Goal: Task Accomplishment & Management: Complete application form

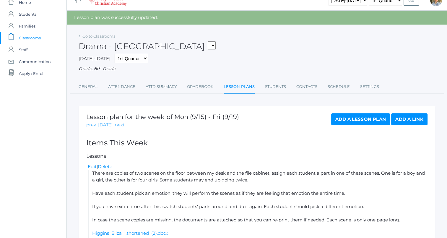
scroll to position [11, 0]
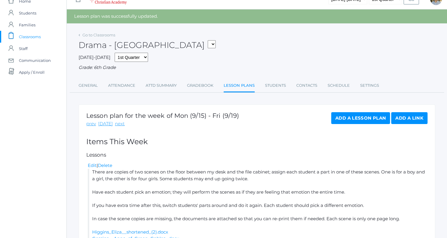
click at [40, 37] on span "Classrooms" at bounding box center [30, 37] width 22 height 12
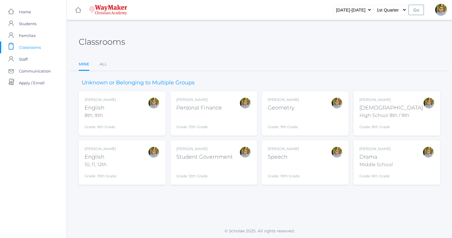
click at [403, 103] on div "Kylen Braileanu Bible High School 8th / 9th Grade: 8th Grade HSBIBLE" at bounding box center [391, 113] width 64 height 33
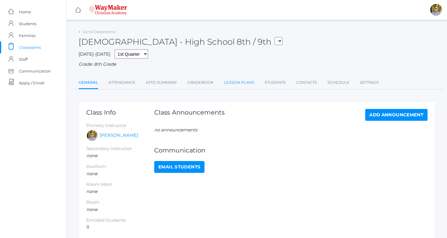
click at [233, 78] on link "Lesson Plans" at bounding box center [239, 83] width 30 height 12
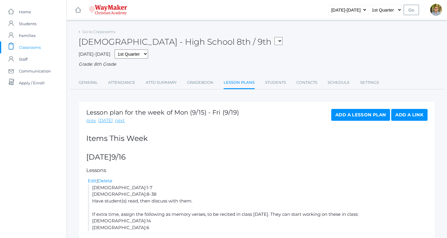
click at [38, 49] on span "Classrooms" at bounding box center [30, 47] width 22 height 12
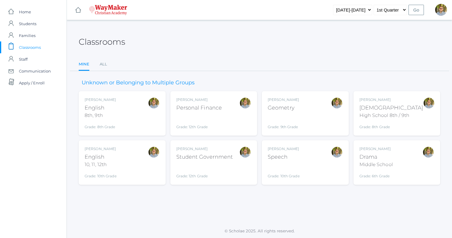
click at [387, 113] on div "High School 8th / 9th" at bounding box center [391, 115] width 64 height 7
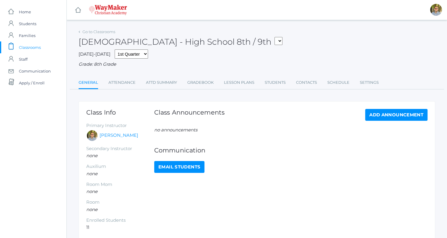
click at [236, 89] on li "Lesson Plans" at bounding box center [239, 83] width 30 height 13
click at [236, 88] on link "Lesson Plans" at bounding box center [239, 83] width 30 height 12
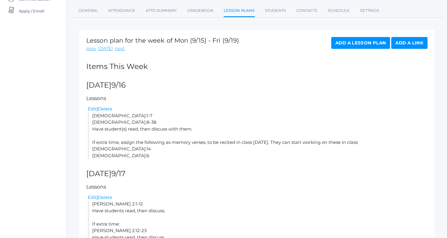
scroll to position [108, 0]
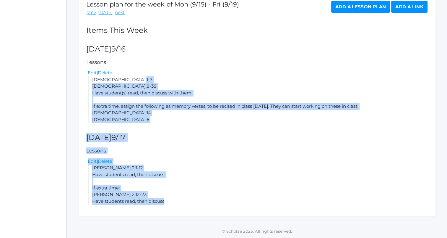
drag, startPoint x: 92, startPoint y: 79, endPoint x: 184, endPoint y: 214, distance: 163.7
click at [184, 214] on div "Lesson plan for the week of Mon (9/15) - Fri (9/19) prev today next Add a Lesso…" at bounding box center [257, 104] width 357 height 223
copy div "Luke 2:1-7 Luke 2:8-38 Have student(s) read, then discuss with them. If extra t…"
click at [240, 151] on h5 "Lessons" at bounding box center [257, 151] width 342 height 6
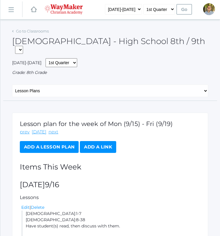
scroll to position [0, 0]
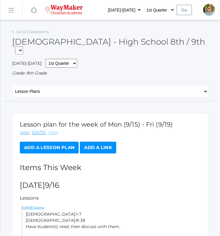
click at [55, 129] on link "next" at bounding box center [54, 132] width 10 height 7
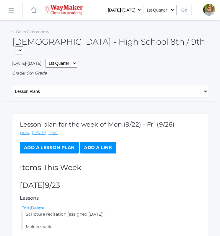
scroll to position [25, 0]
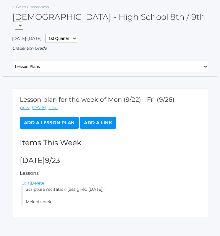
click at [26, 180] on link "Edit" at bounding box center [25, 182] width 8 height 5
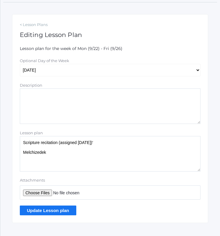
scroll to position [104, 0]
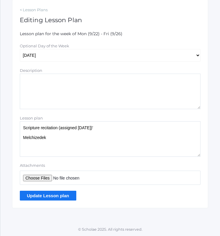
click at [117, 129] on textarea "Scripture recitation (assigned last Tuesday)' Melchizedek" at bounding box center [110, 138] width 181 height 35
click at [120, 146] on textarea "Scripture recitation (assigned last Tuesday)' Melchizedek" at bounding box center [110, 138] width 181 height 35
click at [121, 127] on textarea "Scripture recitation (assigned last Tuesday)' Melchizedek" at bounding box center [110, 138] width 181 height 35
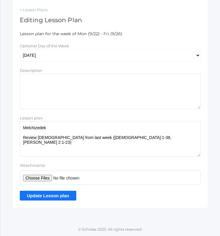
type textarea "Melchizedek Review scriptures from last week (Luke 2:1-38, Matthew 2:1-23)"
click at [30, 199] on input "Update Lesson plan" at bounding box center [48, 196] width 56 height 10
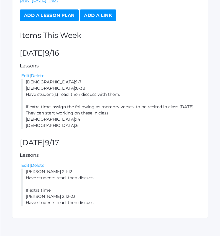
scroll to position [133, 0]
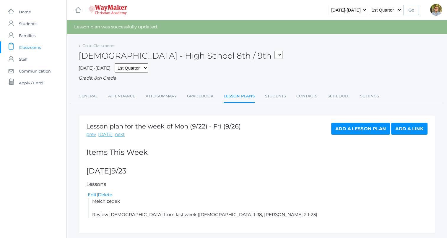
scroll to position [17, 0]
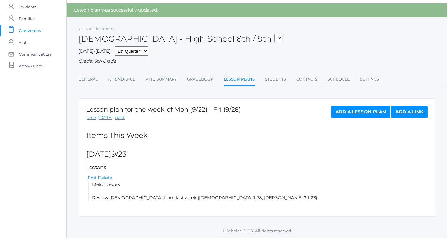
click at [94, 181] on div "Edit | Delete" at bounding box center [258, 177] width 340 height 7
click at [92, 178] on link "Edit" at bounding box center [92, 178] width 9 height 6
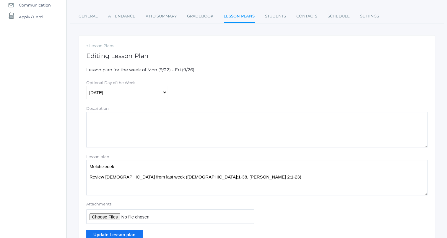
scroll to position [69, 0]
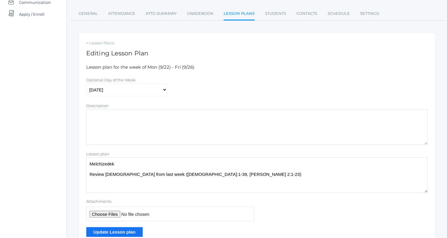
click at [126, 164] on textarea "Melchizedek Review [DEMOGRAPHIC_DATA] from last week ([DEMOGRAPHIC_DATA]:1-38, …" at bounding box center [257, 174] width 342 height 35
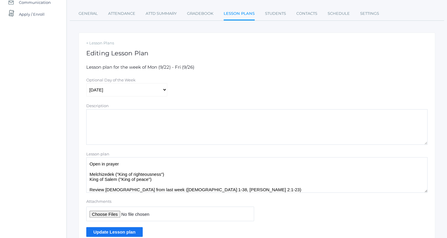
click at [220, 189] on textarea "Melchizedek Review [DEMOGRAPHIC_DATA] from last week ([DEMOGRAPHIC_DATA]:1-38, …" at bounding box center [257, 174] width 342 height 35
click at [194, 182] on textarea "Melchizedek Review [DEMOGRAPHIC_DATA] from last week ([DEMOGRAPHIC_DATA]:1-38, …" at bounding box center [257, 174] width 342 height 35
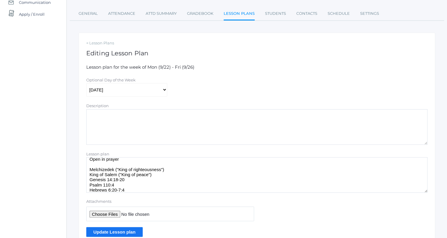
scroll to position [18, 0]
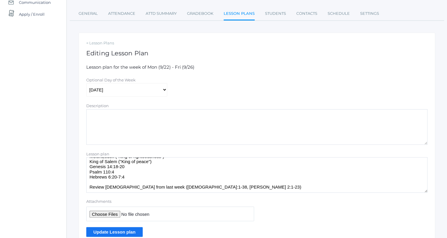
click at [220, 190] on textarea "Melchizedek Review [DEMOGRAPHIC_DATA] from last week ([DEMOGRAPHIC_DATA]:1-38, …" at bounding box center [257, 174] width 342 height 35
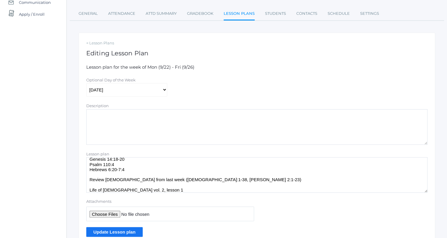
type textarea "Open in prayer Melchizedek ("King of righteousness") King of Salem ("King of pe…"
click at [108, 215] on input "Attachments" at bounding box center [170, 213] width 168 height 14
type input "C:\fakepath\LoC Boyhood and early ministry lessons.docx"
click at [125, 230] on input "Update Lesson plan" at bounding box center [114, 232] width 56 height 10
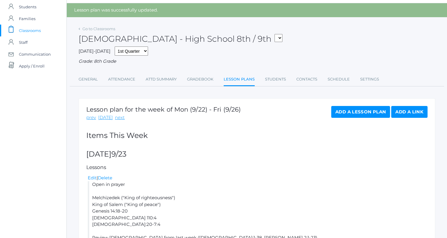
scroll to position [80, 0]
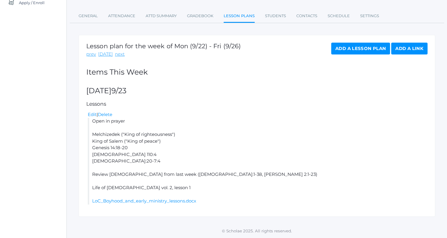
click at [372, 44] on link "Add a Lesson Plan" at bounding box center [361, 49] width 59 height 12
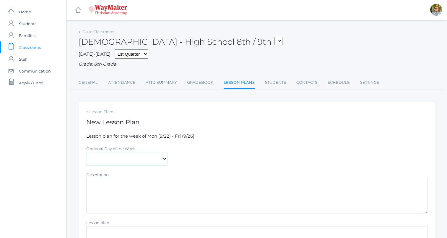
click at [118, 158] on select "Monday Tuesday Wednesday Thursday Friday" at bounding box center [126, 158] width 81 height 13
select select "2025-09-24"
click at [86, 152] on select "Monday Tuesday Wednesday Thursday Friday" at bounding box center [126, 158] width 81 height 13
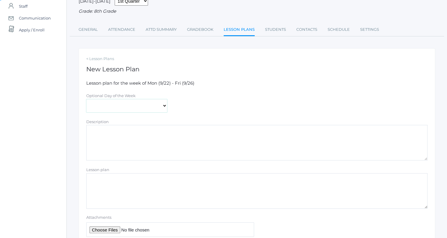
scroll to position [89, 0]
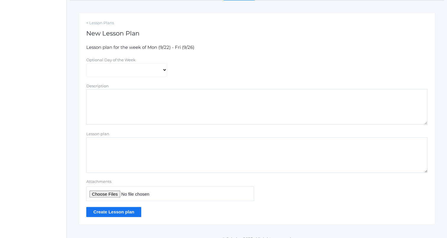
click at [208, 153] on textarea "Lesson plan" at bounding box center [257, 154] width 342 height 35
type textarea "L"
type textarea "F"
type textarea "Open in prayer Finish yesterday's stuff Life of Christ vol. 2 lesson 2"
click at [109, 193] on input "Attachments" at bounding box center [170, 193] width 168 height 14
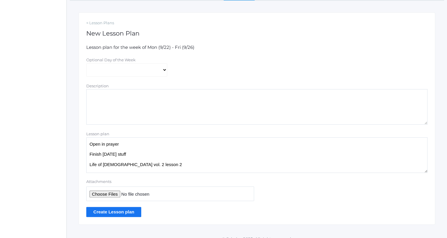
type input "C:\fakepath\LoC Boyhood and early ministry lessons.docx"
click at [114, 208] on input "Create Lesson plan" at bounding box center [113, 212] width 55 height 10
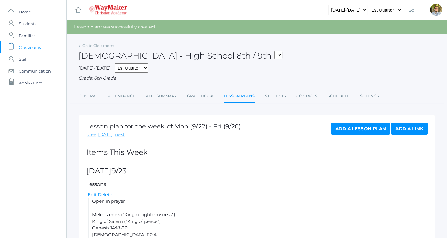
click at [31, 46] on span "Classrooms" at bounding box center [30, 47] width 22 height 12
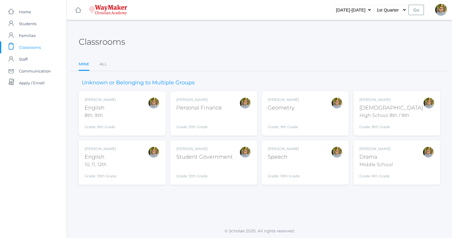
click at [408, 157] on div "Kylen Braileanu Drama Middle School Grade: 6th Grade THEATER" at bounding box center [396, 162] width 75 height 33
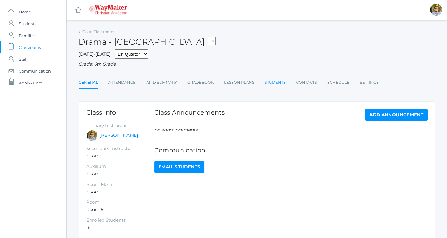
click at [266, 84] on link "Students" at bounding box center [275, 83] width 21 height 12
